Goal: Information Seeking & Learning: Learn about a topic

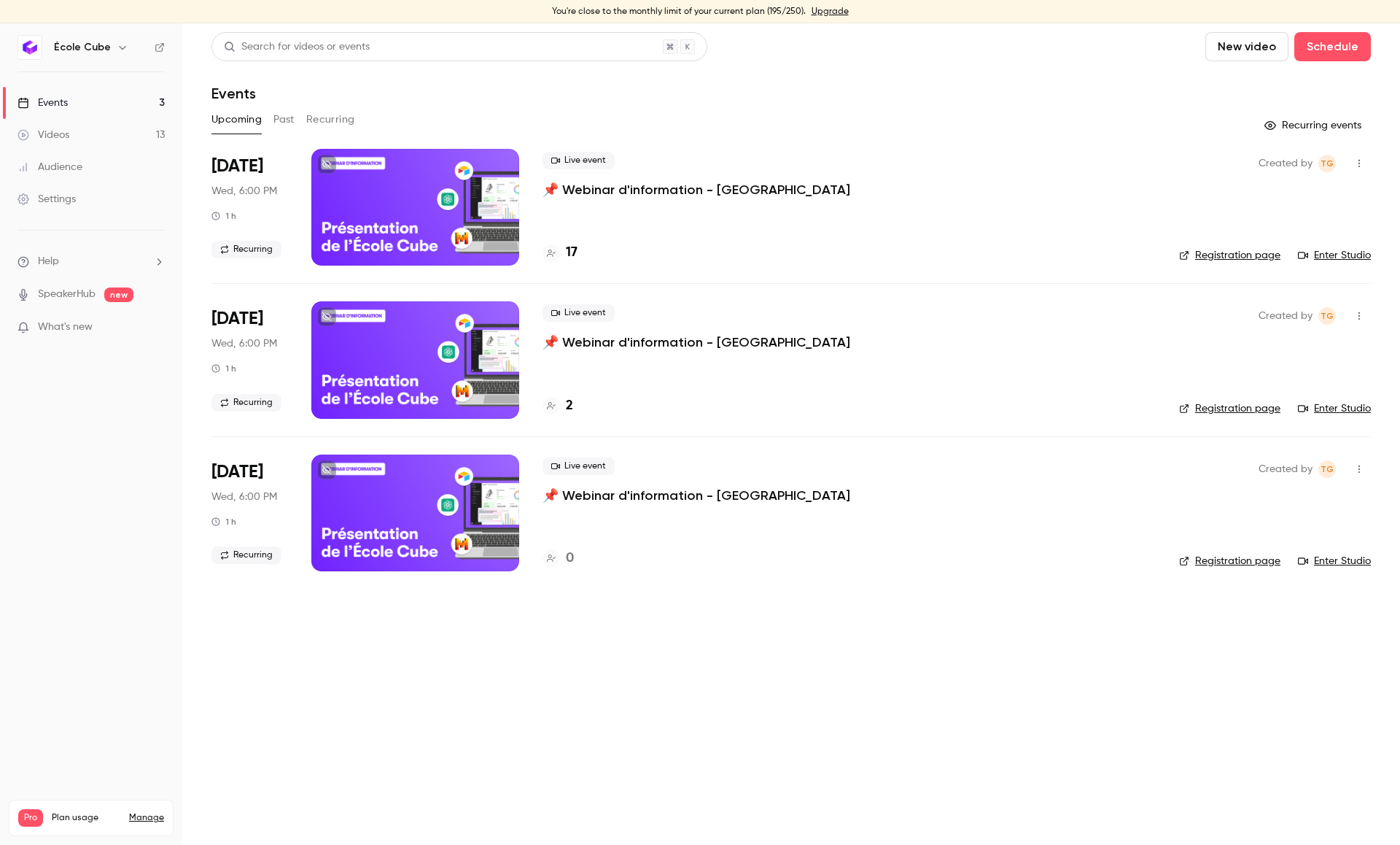
click at [291, 118] on button "Past" at bounding box center [284, 120] width 21 height 24
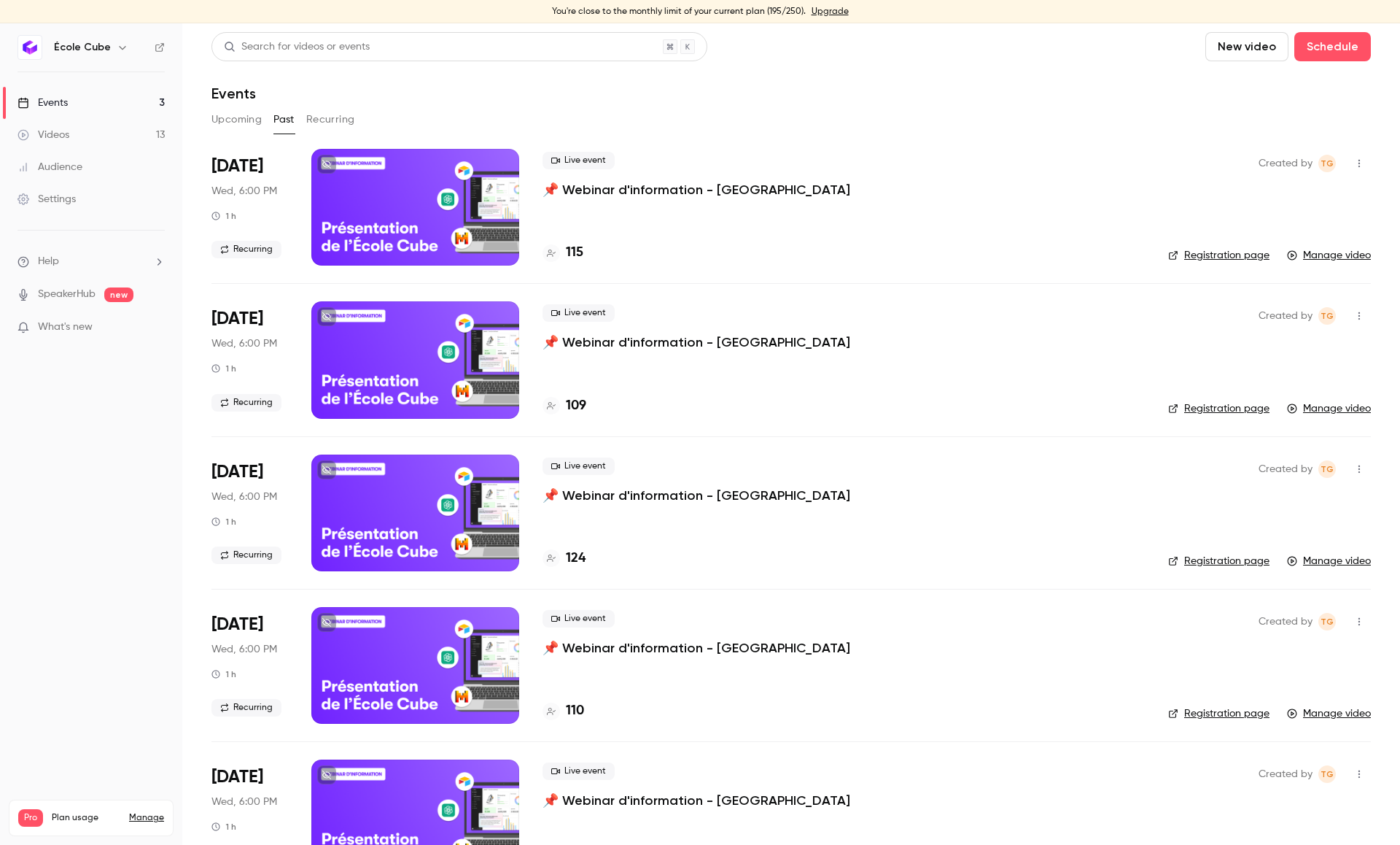
click at [602, 190] on p "📌 Webinar d'information - [GEOGRAPHIC_DATA]" at bounding box center [697, 190] width 308 height 18
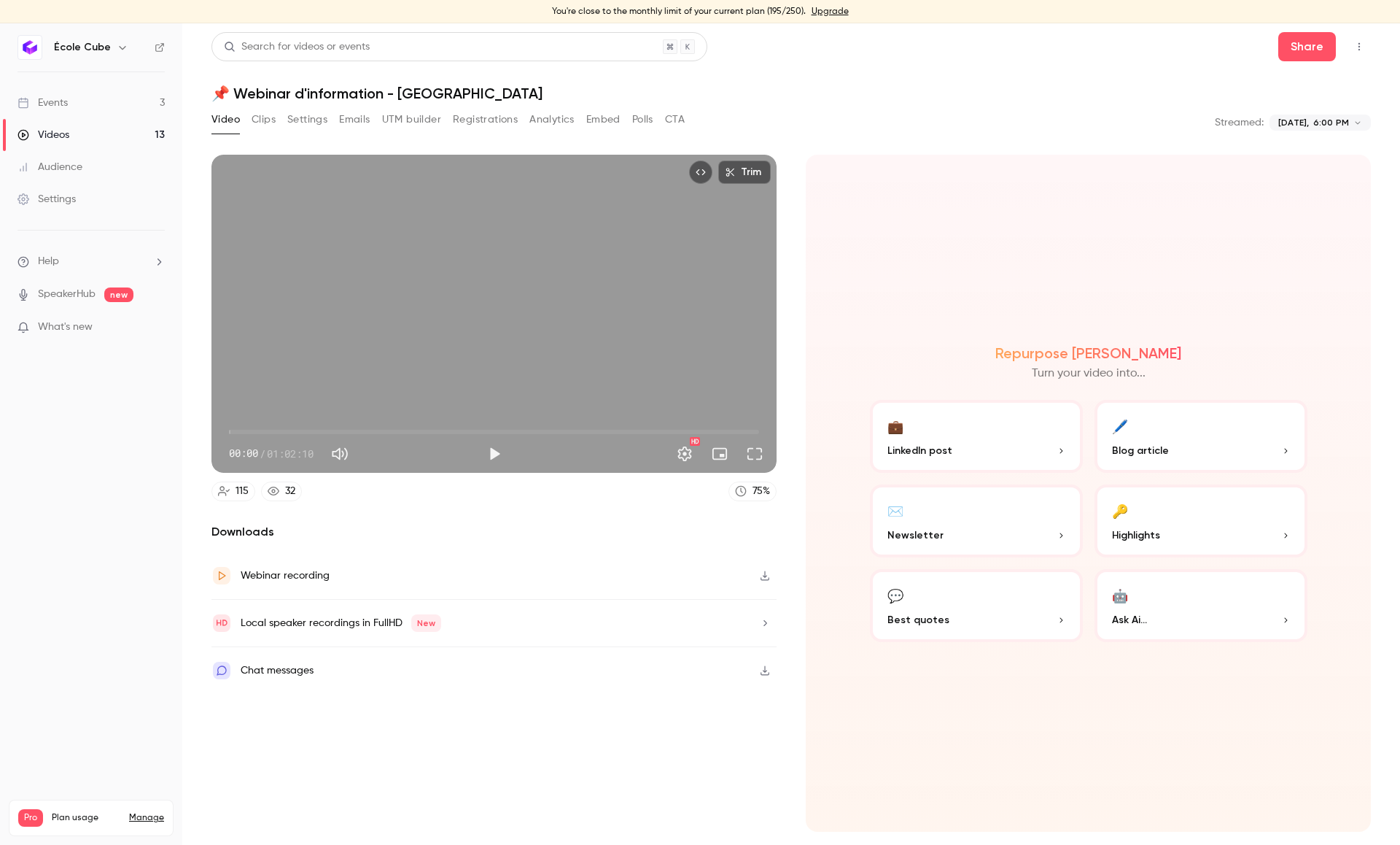
click at [556, 119] on button "Analytics" at bounding box center [552, 120] width 45 height 24
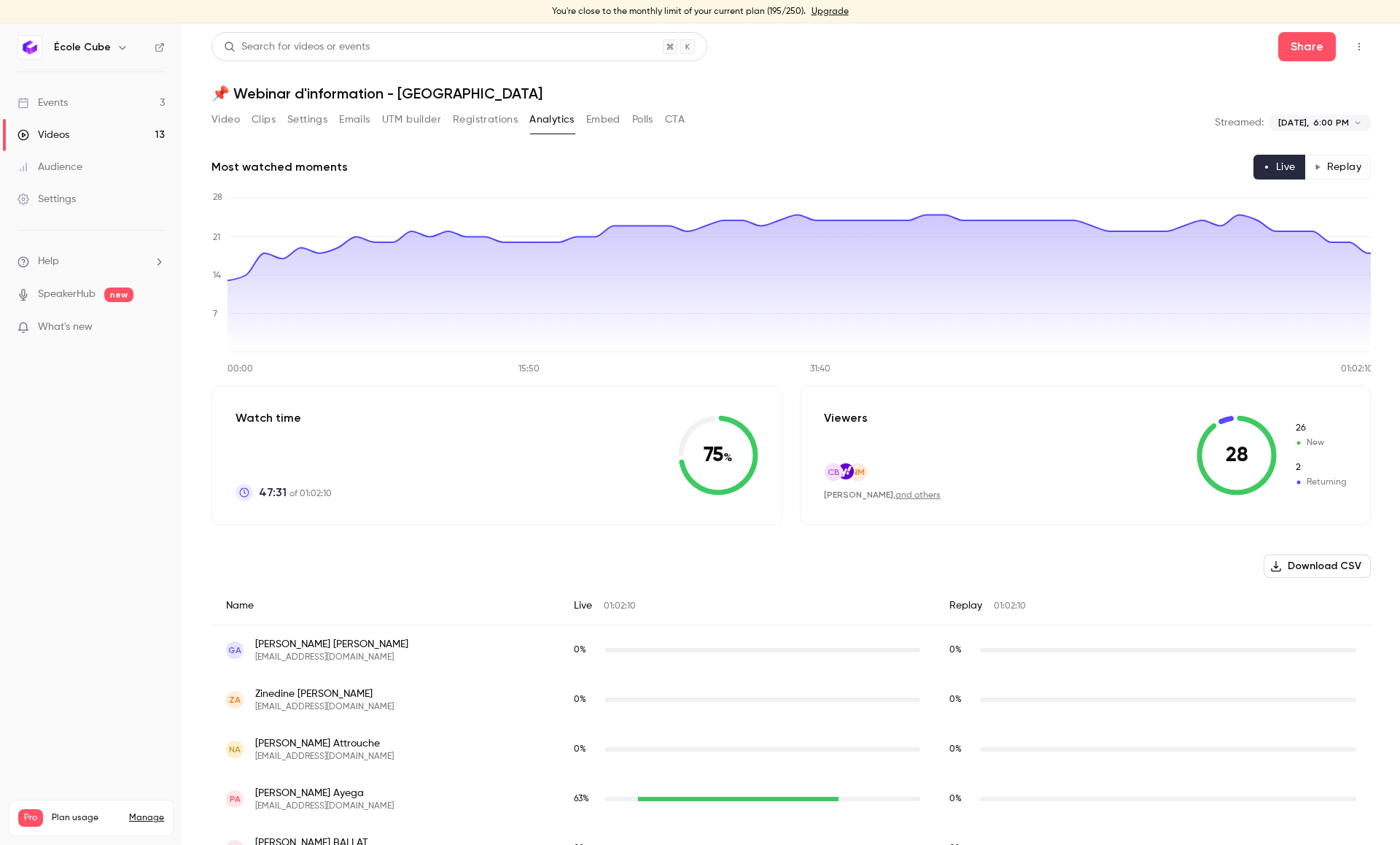
click at [1347, 168] on button "Replay" at bounding box center [1338, 167] width 67 height 24
